Goal: Check status: Check status

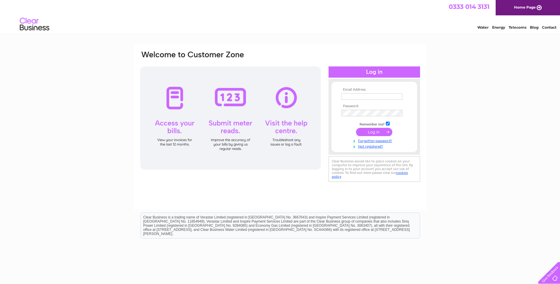
type input "roger@abbeyland.co.uk"
click at [371, 131] on input "submit" at bounding box center [374, 132] width 36 height 8
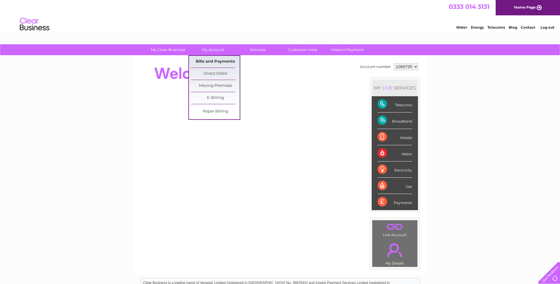
click at [210, 61] on link "Bills and Payments" at bounding box center [215, 62] width 49 height 12
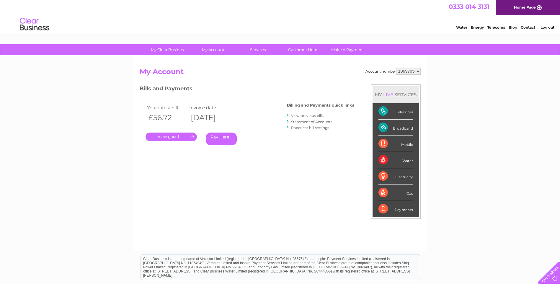
click at [161, 135] on link "." at bounding box center [171, 137] width 51 height 9
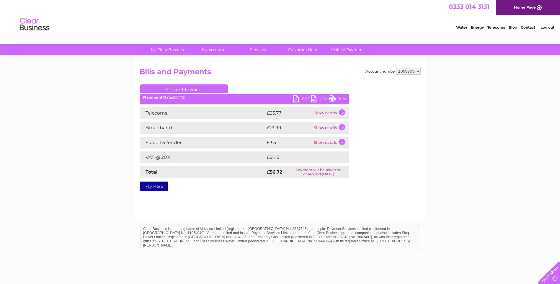
click at [296, 97] on link "PDF" at bounding box center [302, 99] width 18 height 9
